Goal: Browse casually

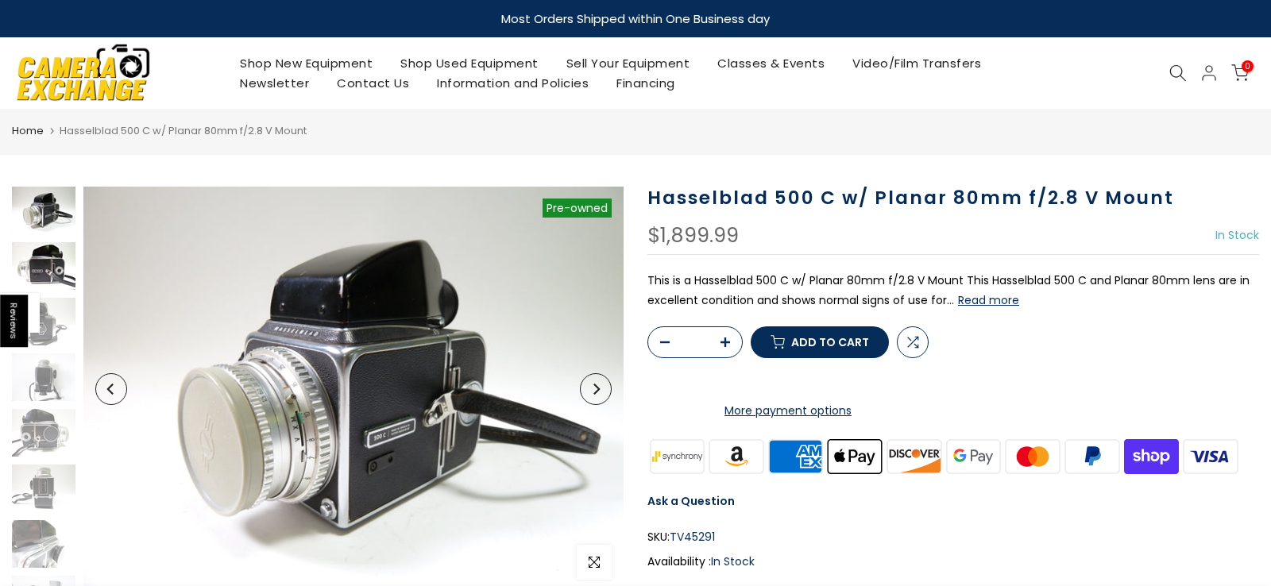
click at [52, 265] on img at bounding box center [44, 266] width 64 height 48
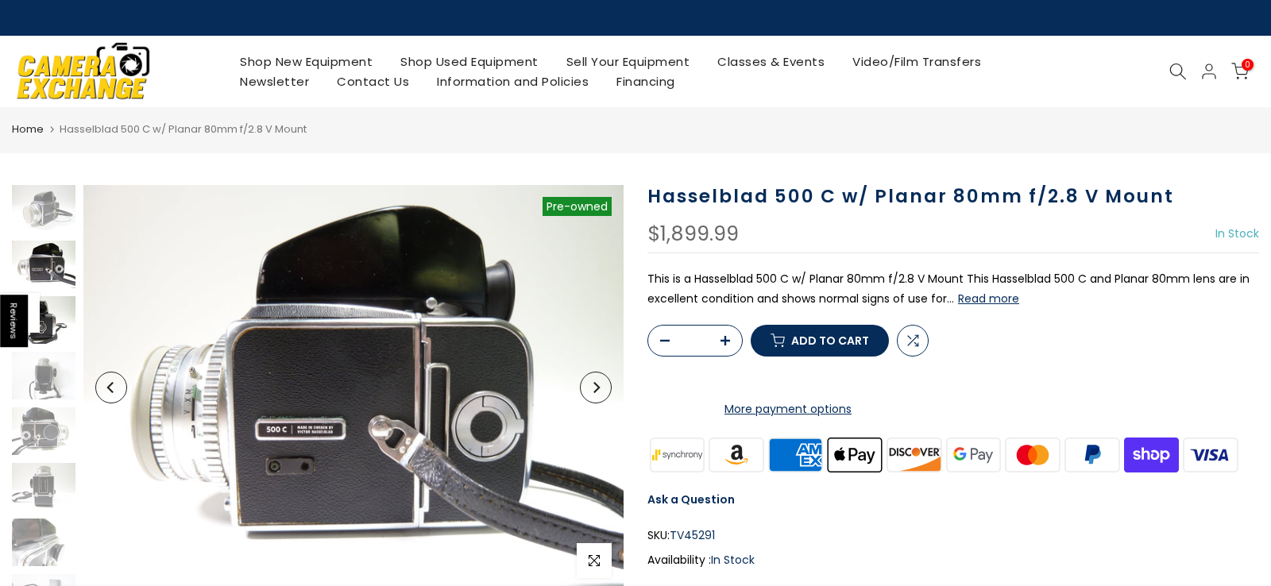
click at [57, 321] on img at bounding box center [44, 320] width 64 height 48
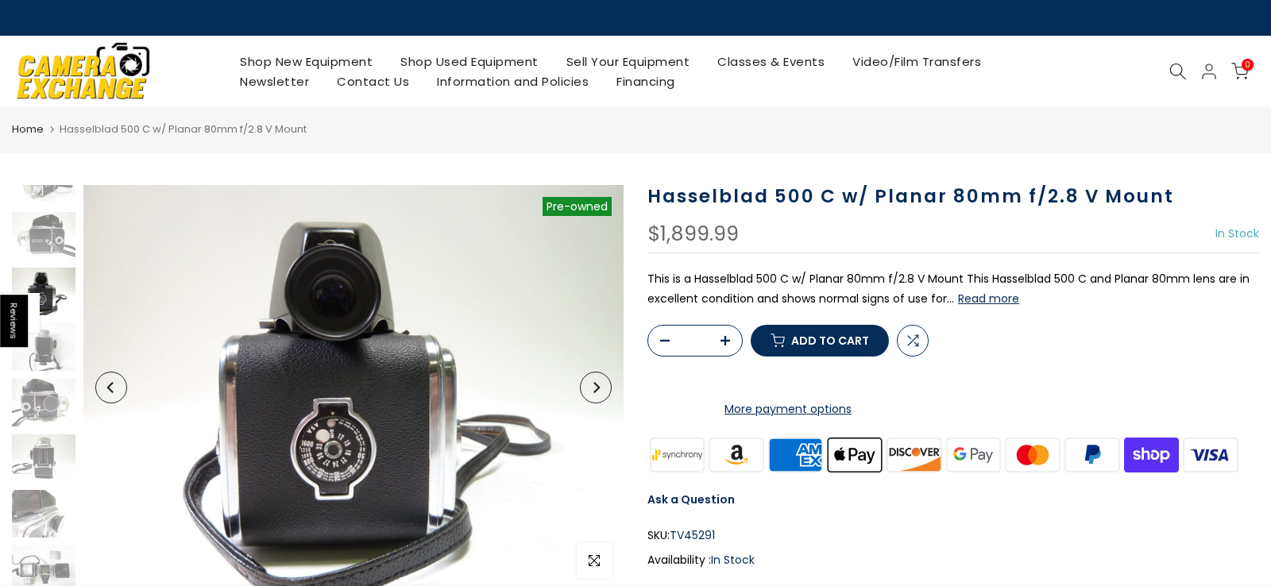
scroll to position [32, 0]
click at [52, 356] on img at bounding box center [44, 344] width 64 height 48
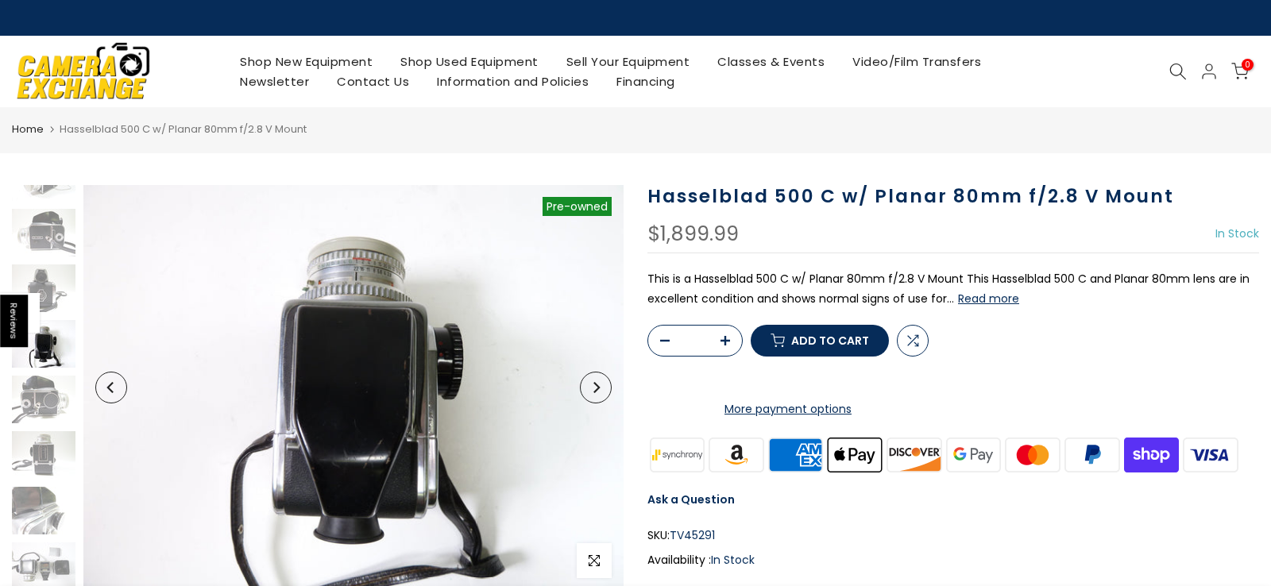
scroll to position [87, 0]
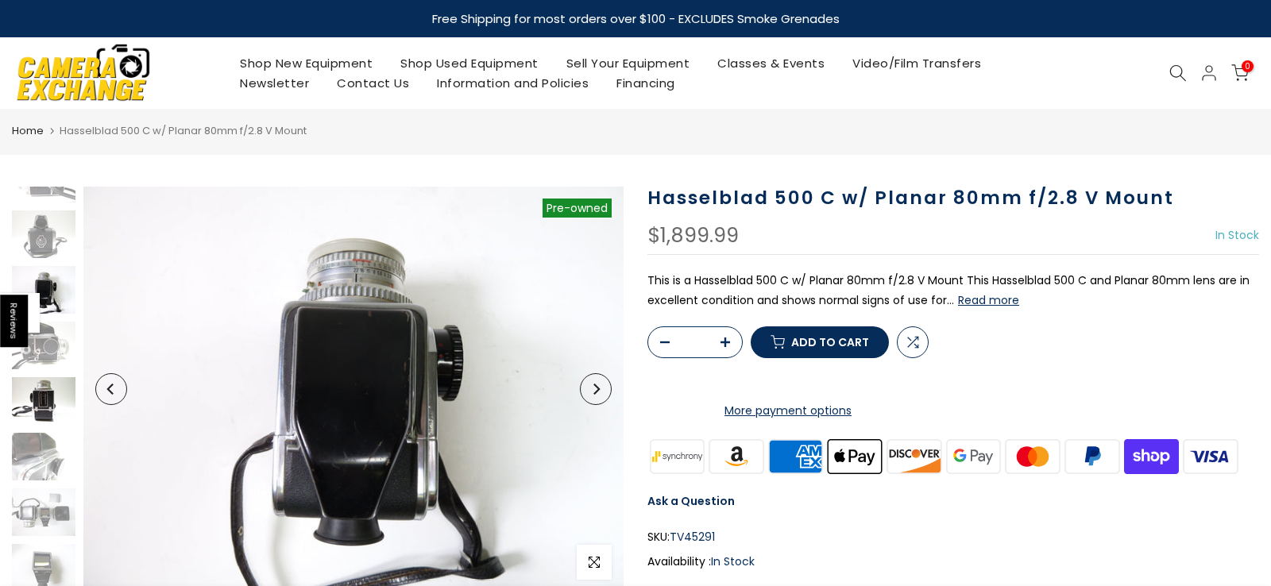
click at [40, 390] on img at bounding box center [44, 401] width 64 height 48
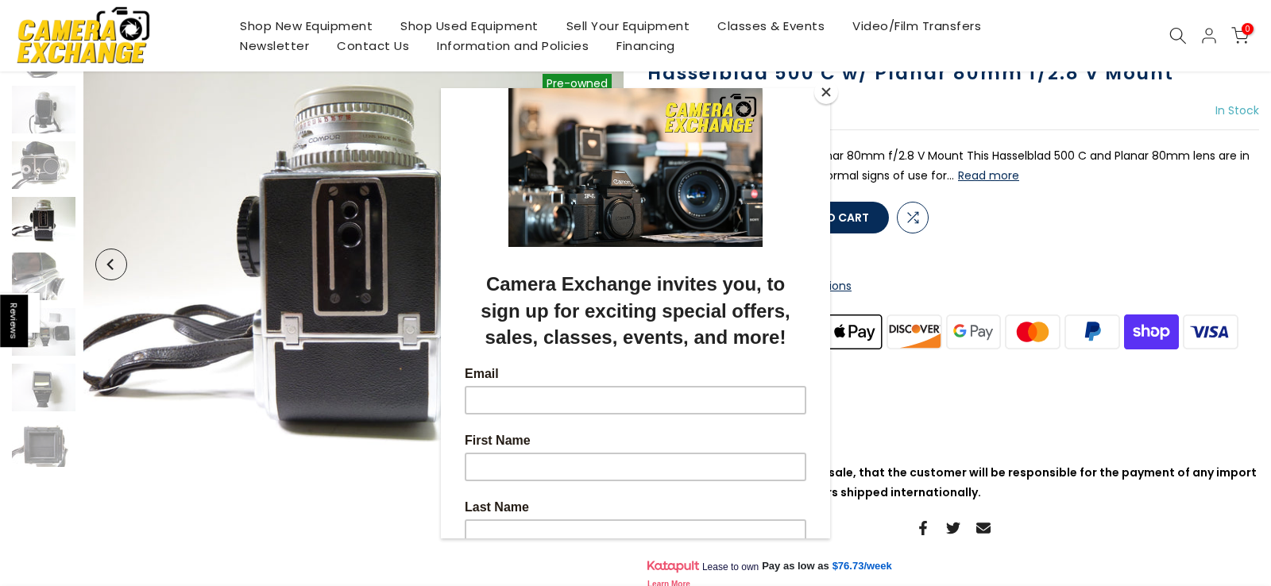
scroll to position [127, 0]
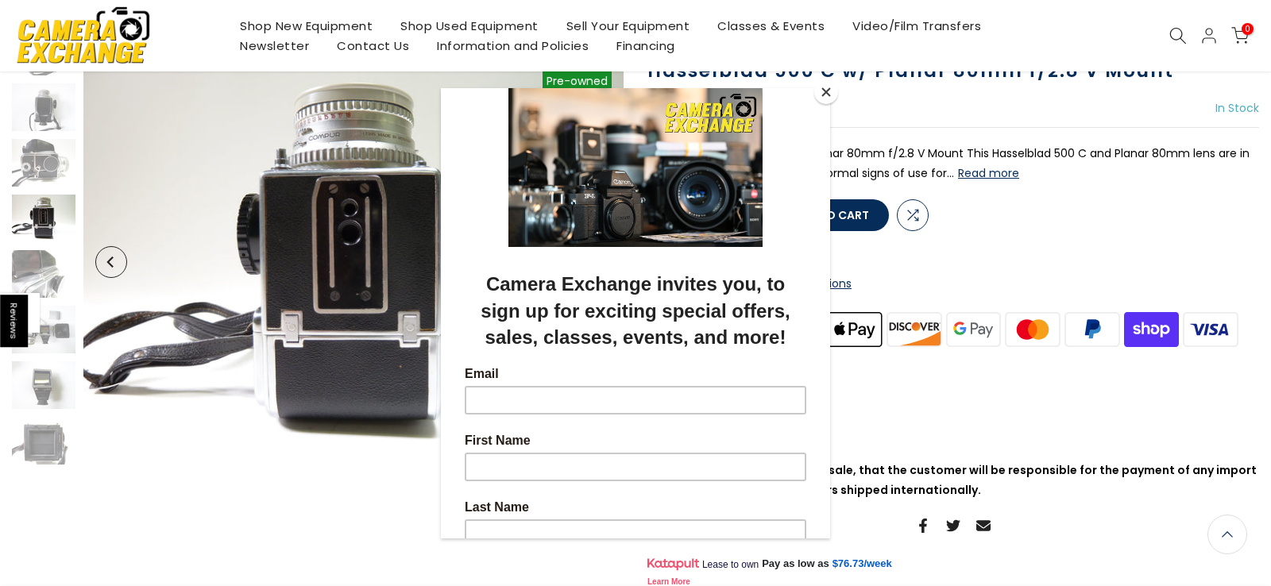
click at [38, 334] on div at bounding box center [635, 293] width 1271 height 586
click at [41, 404] on div at bounding box center [635, 293] width 1271 height 586
click at [51, 450] on div at bounding box center [635, 293] width 1271 height 586
drag, startPoint x: 826, startPoint y: 91, endPoint x: 803, endPoint y: 96, distance: 22.8
click at [826, 92] on button "Close" at bounding box center [826, 92] width 24 height 24
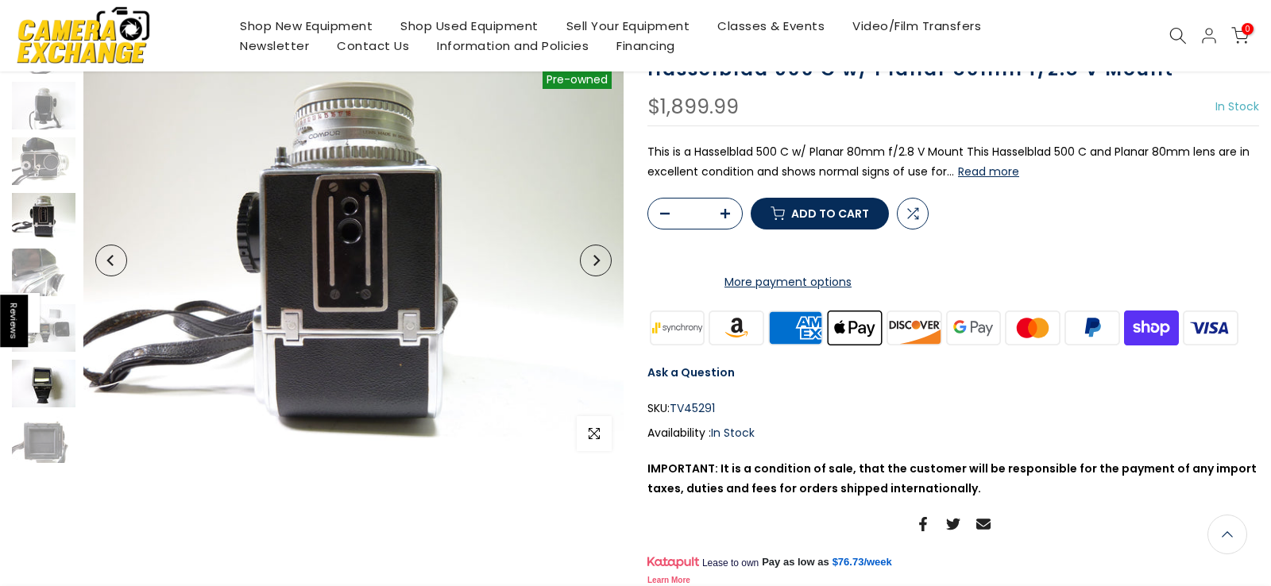
scroll to position [126, 0]
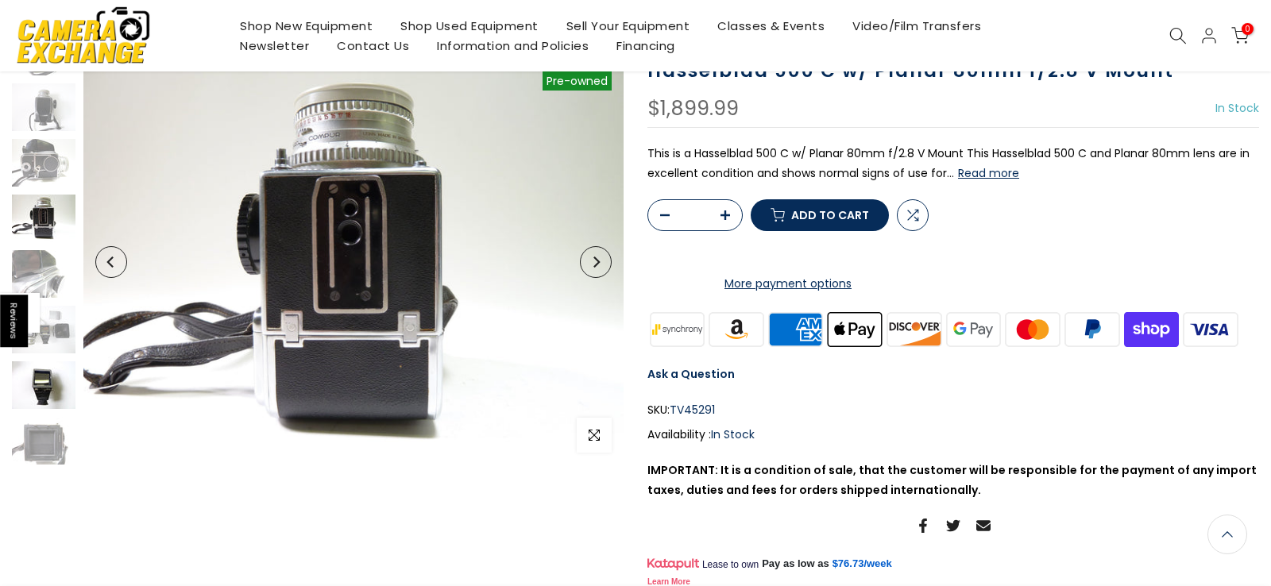
click at [49, 404] on img at bounding box center [44, 386] width 64 height 48
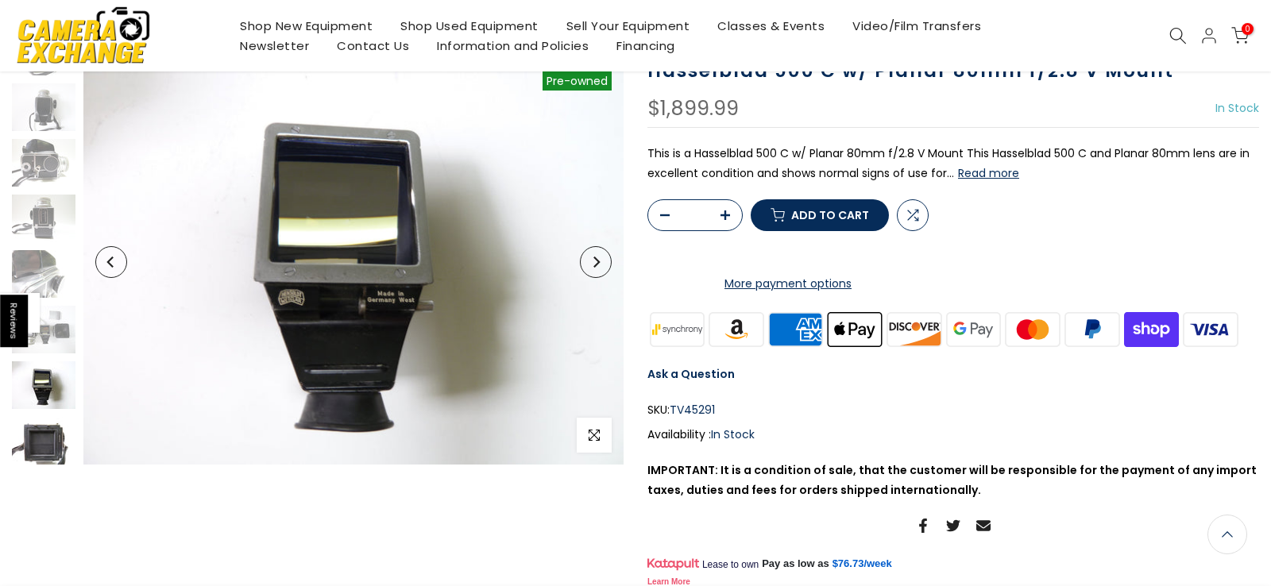
click at [46, 443] on img at bounding box center [44, 441] width 64 height 48
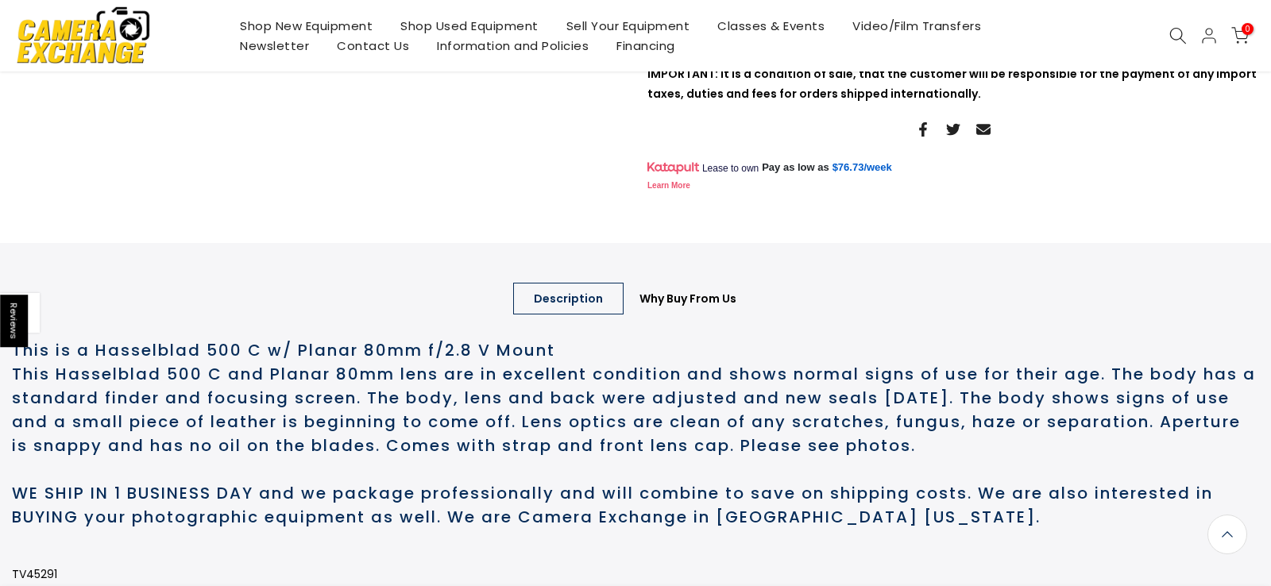
scroll to position [771, 0]
